Goal: Find specific page/section: Locate a particular part of the current website

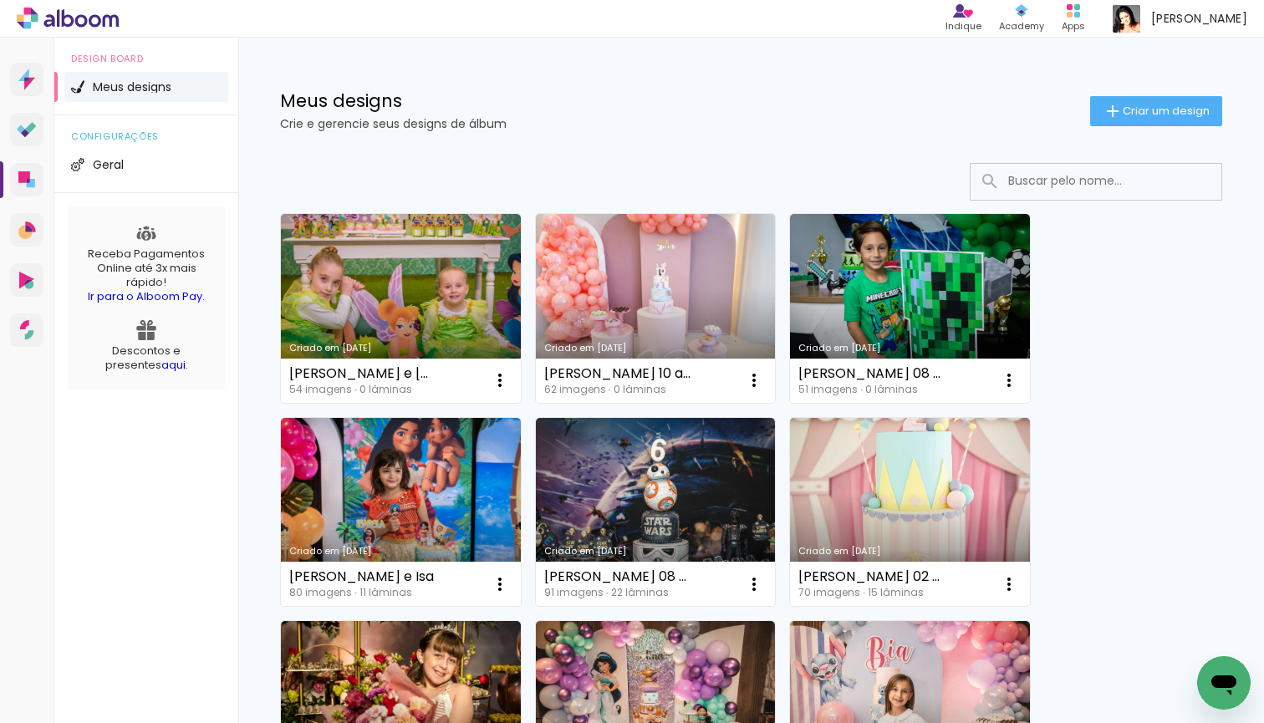
drag, startPoint x: 1238, startPoint y: 555, endPoint x: 1239, endPoint y: 626, distance: 71.1
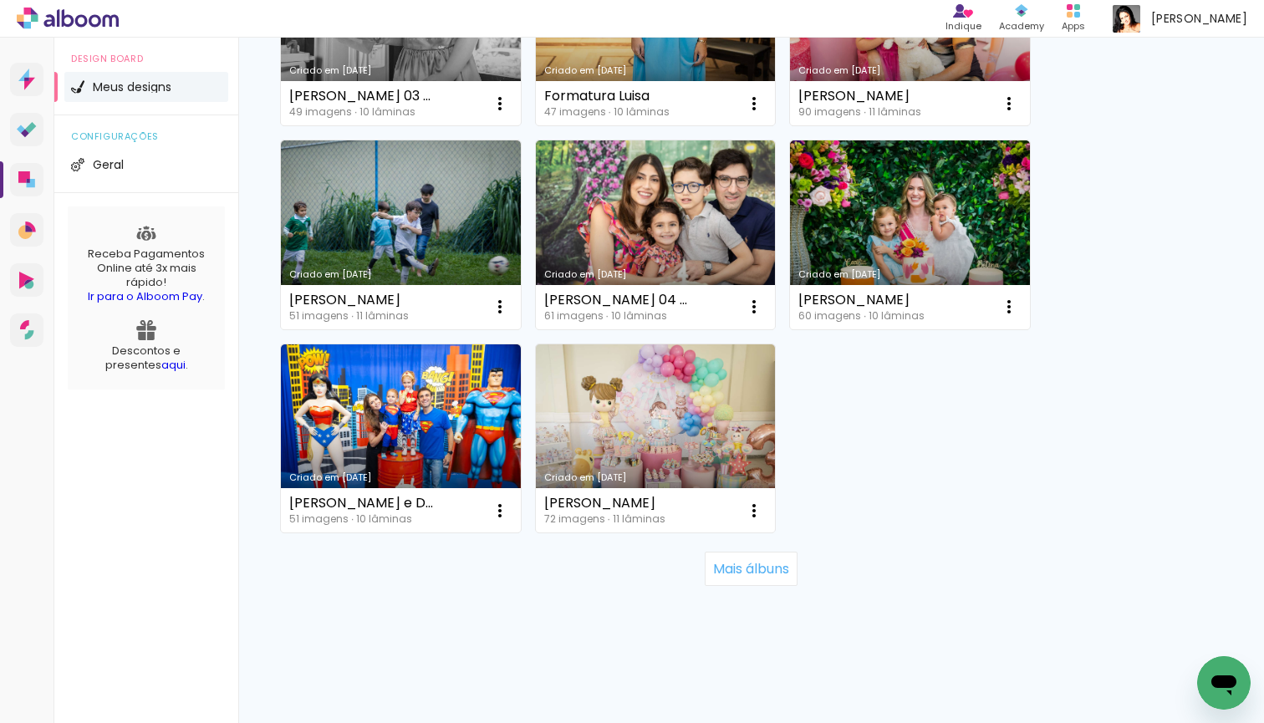
scroll to position [1499, 0]
click at [0, 0] on slot "Mais álbuns" at bounding box center [0, 0] width 0 height 0
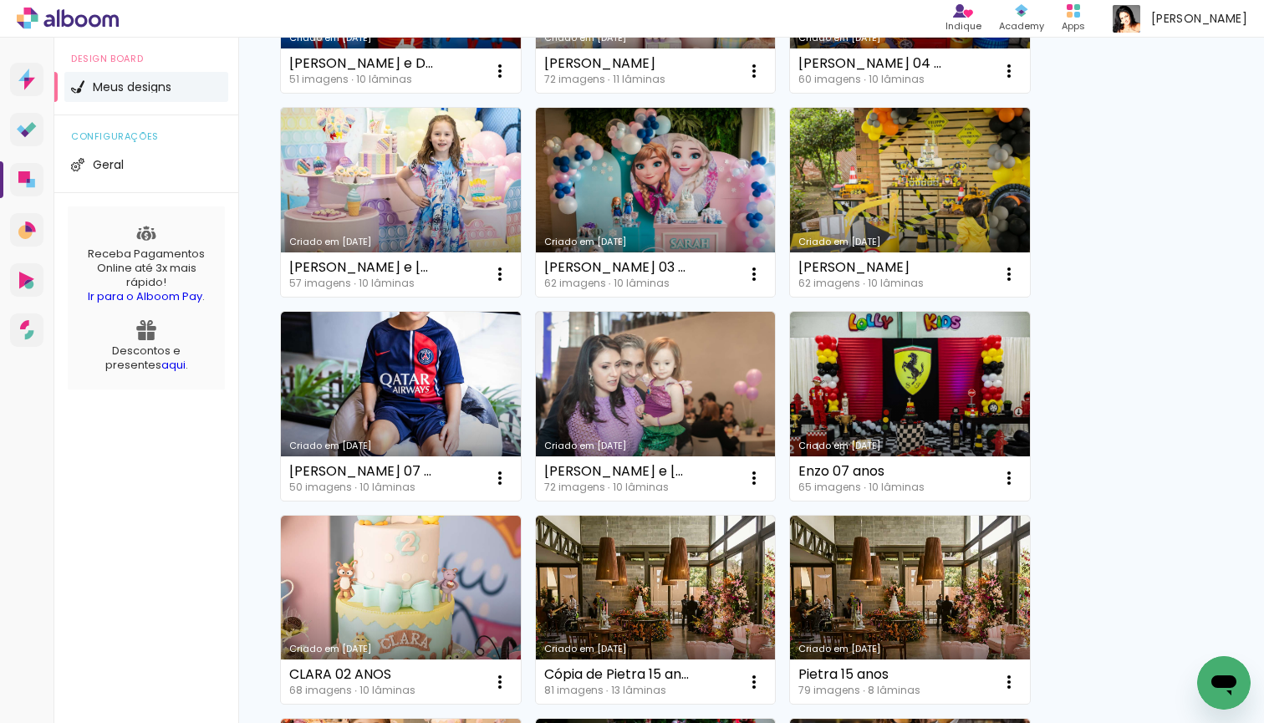
scroll to position [1969, 0]
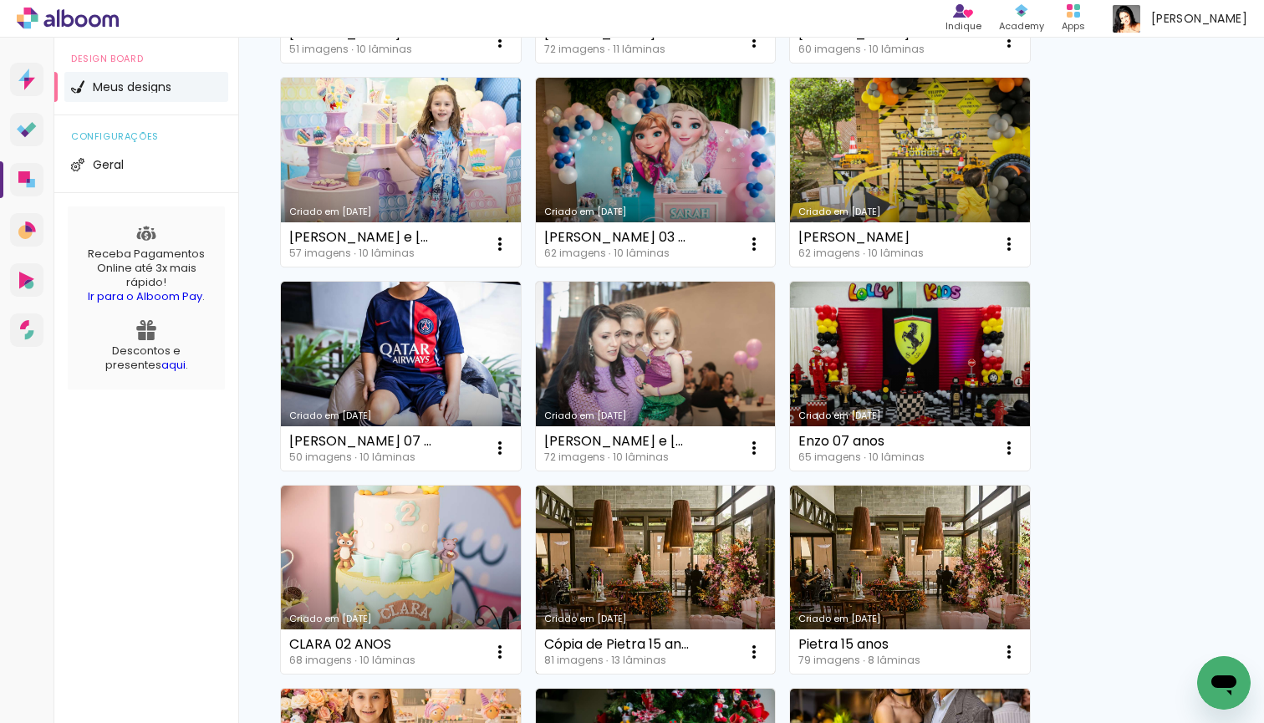
click at [618, 587] on link "Criado em [DATE]" at bounding box center [656, 580] width 240 height 189
